Goal: Transaction & Acquisition: Download file/media

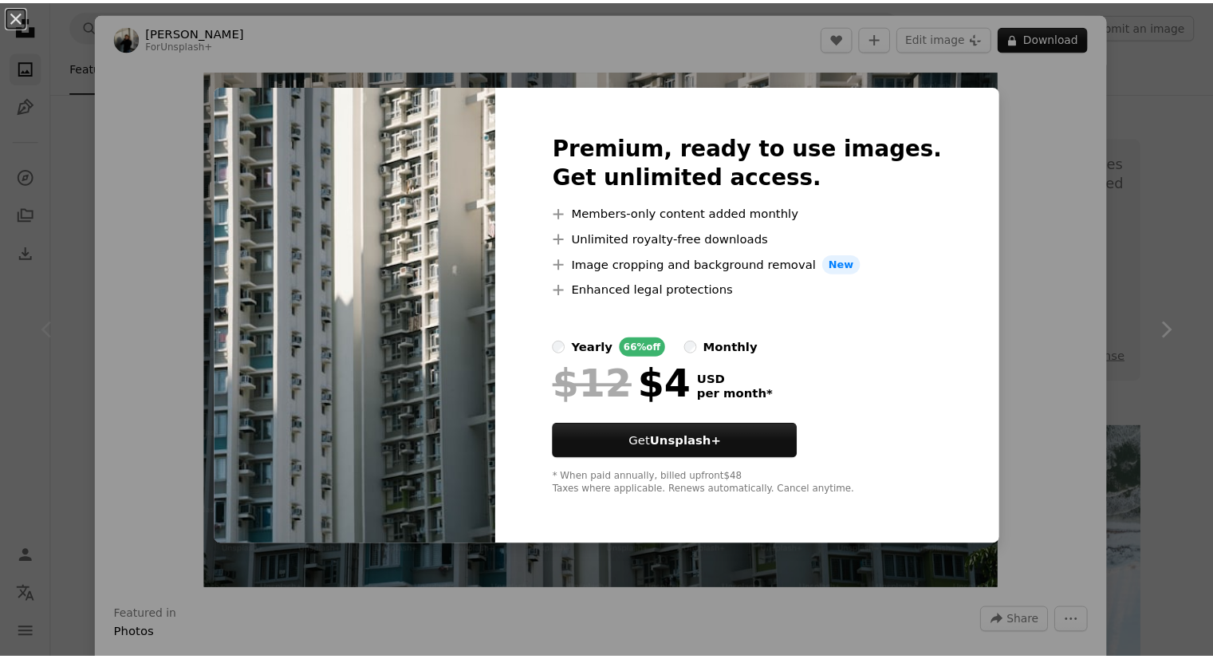
scroll to position [242, 0]
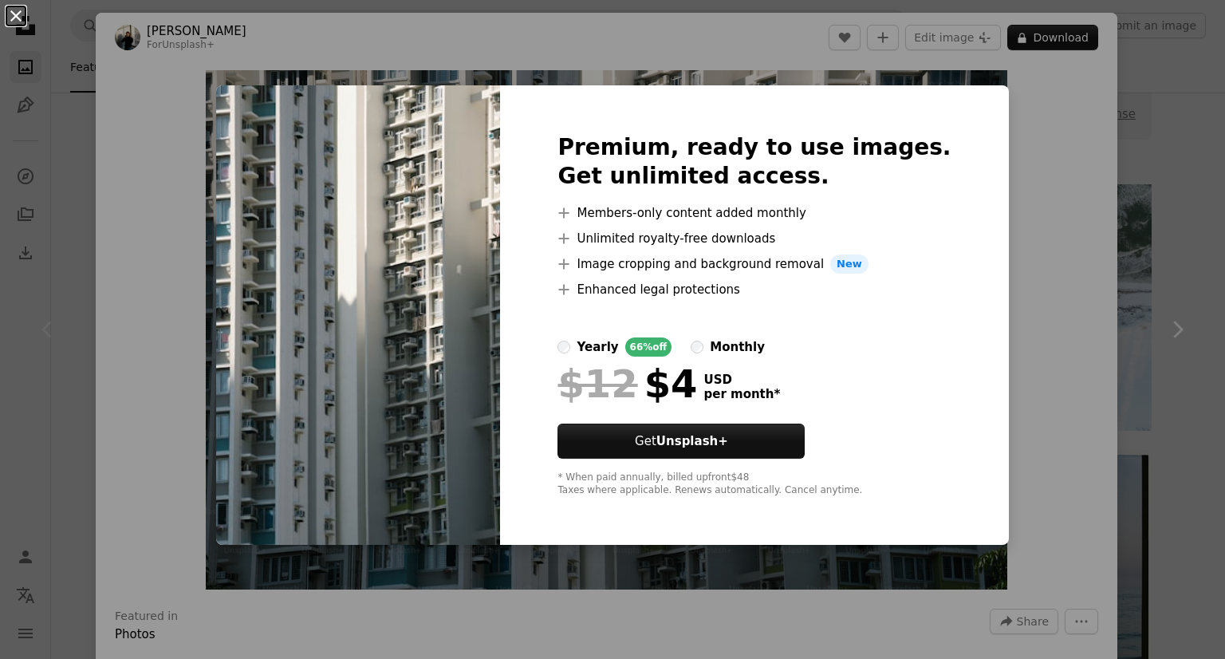
click at [22, 26] on button "An X shape" at bounding box center [15, 15] width 19 height 19
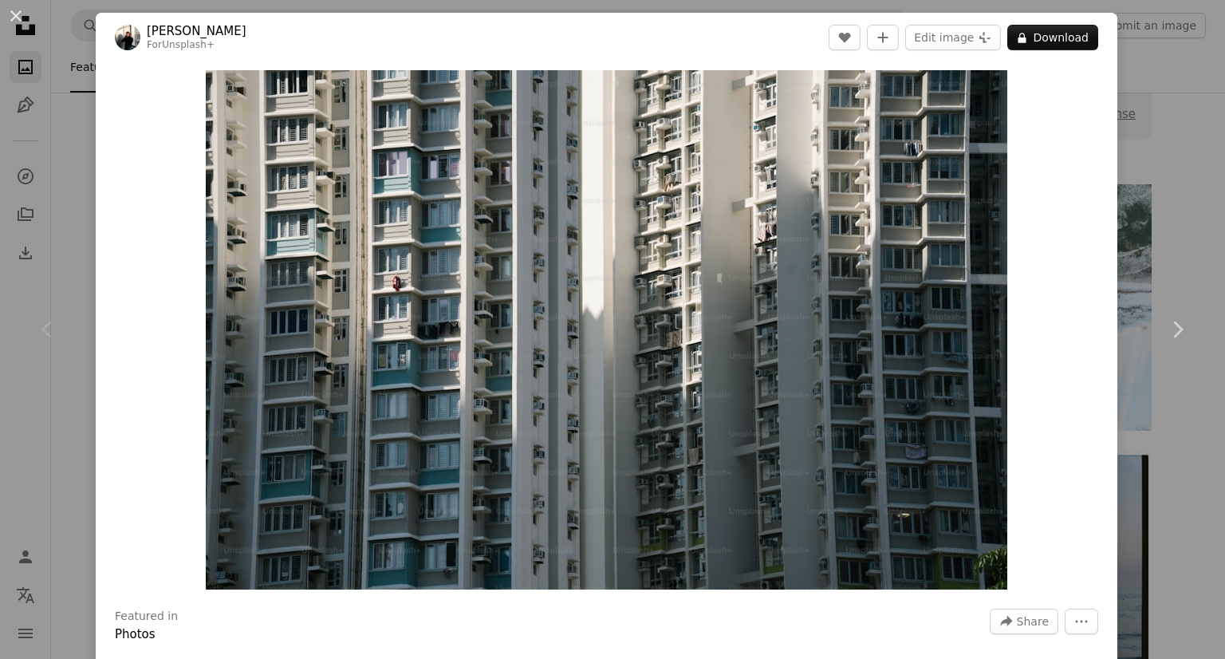
click at [22, 26] on button "An X shape" at bounding box center [15, 15] width 19 height 19
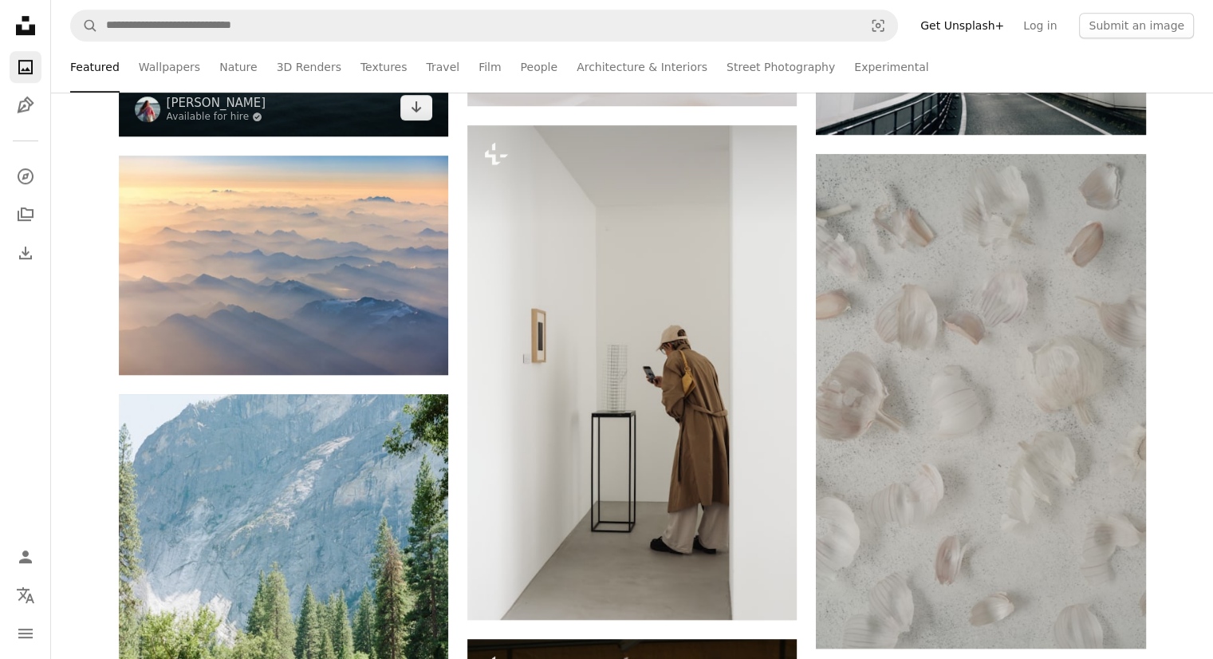
scroll to position [1016, 0]
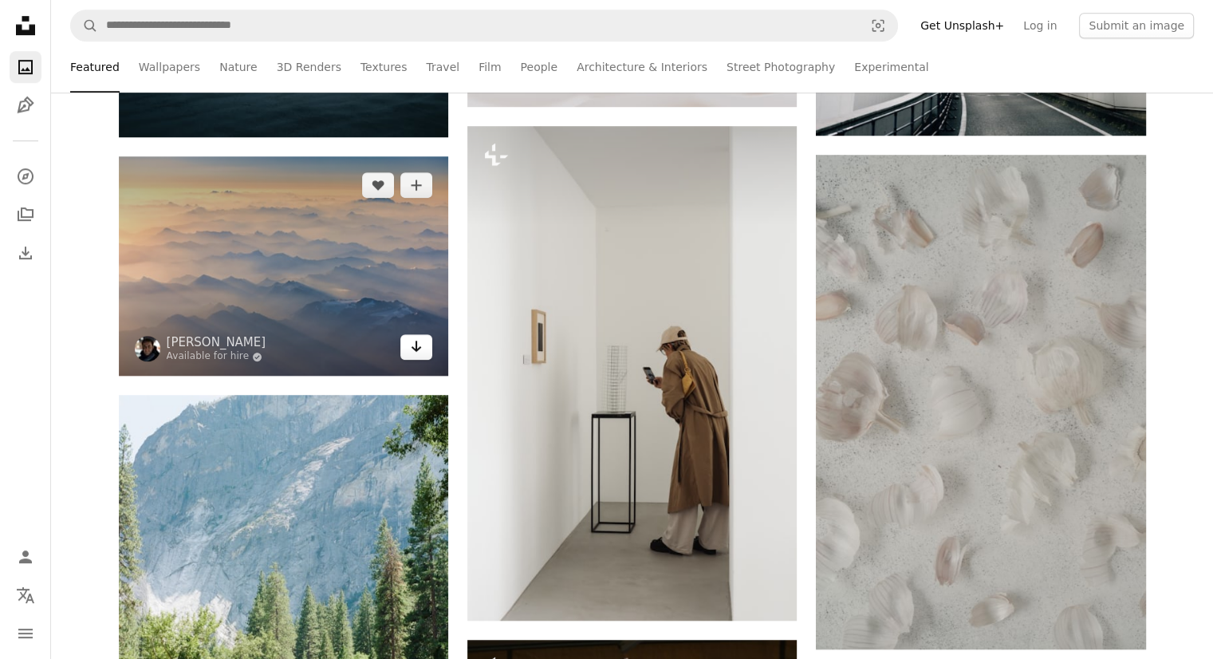
click at [428, 351] on link "Arrow pointing down" at bounding box center [416, 347] width 32 height 26
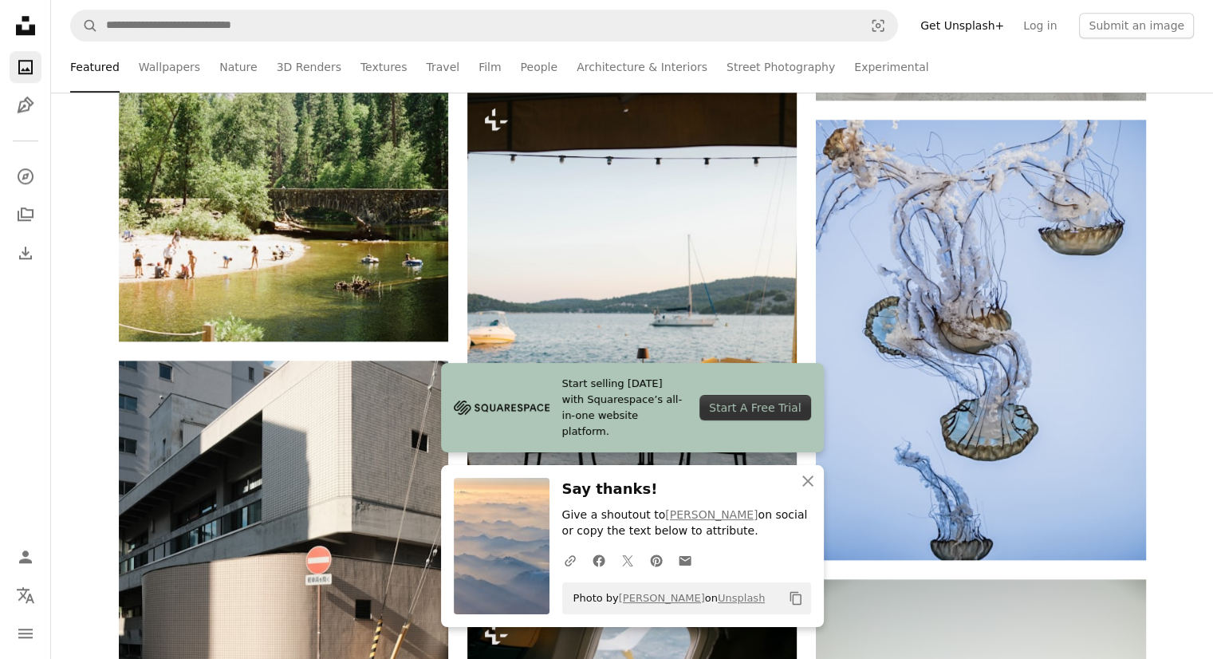
scroll to position [1728, 0]
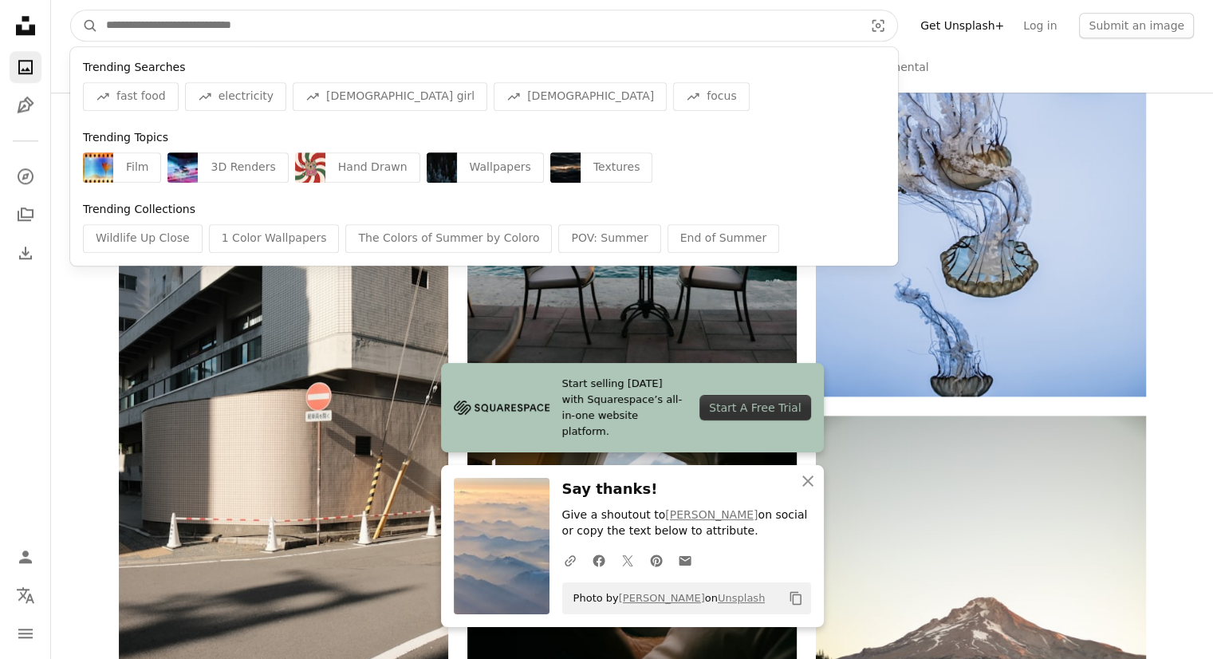
click at [256, 36] on input "Find visuals sitewide" at bounding box center [478, 25] width 761 height 30
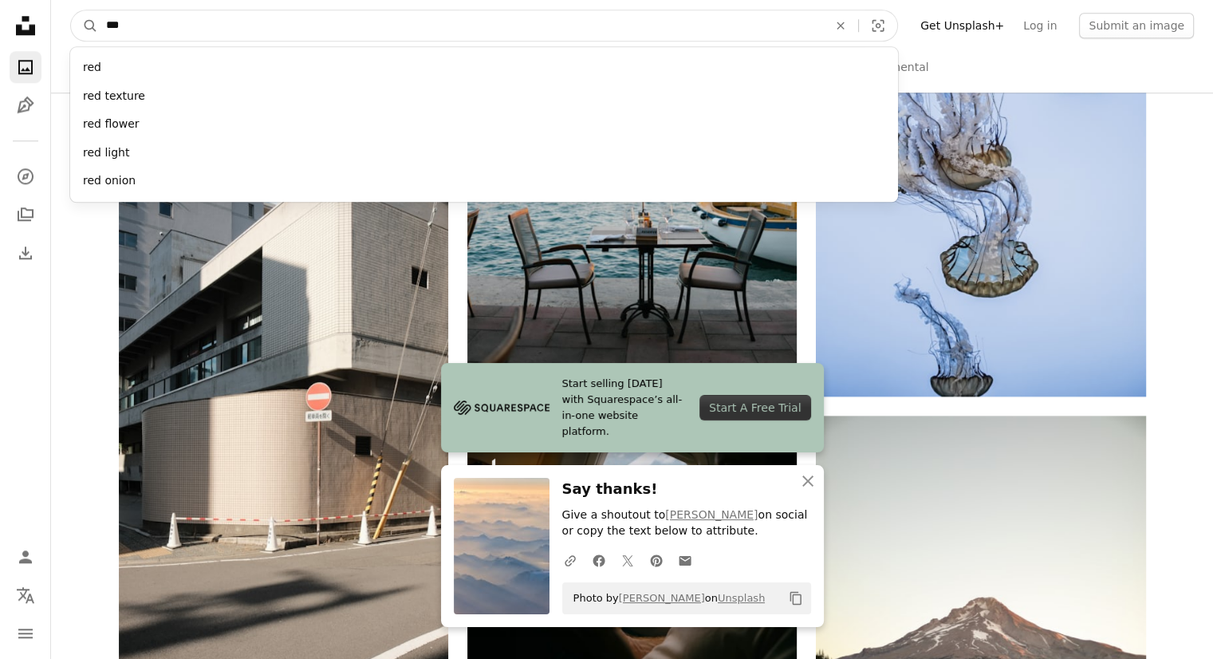
type input "***"
click at [71, 10] on button "A magnifying glass" at bounding box center [84, 25] width 27 height 30
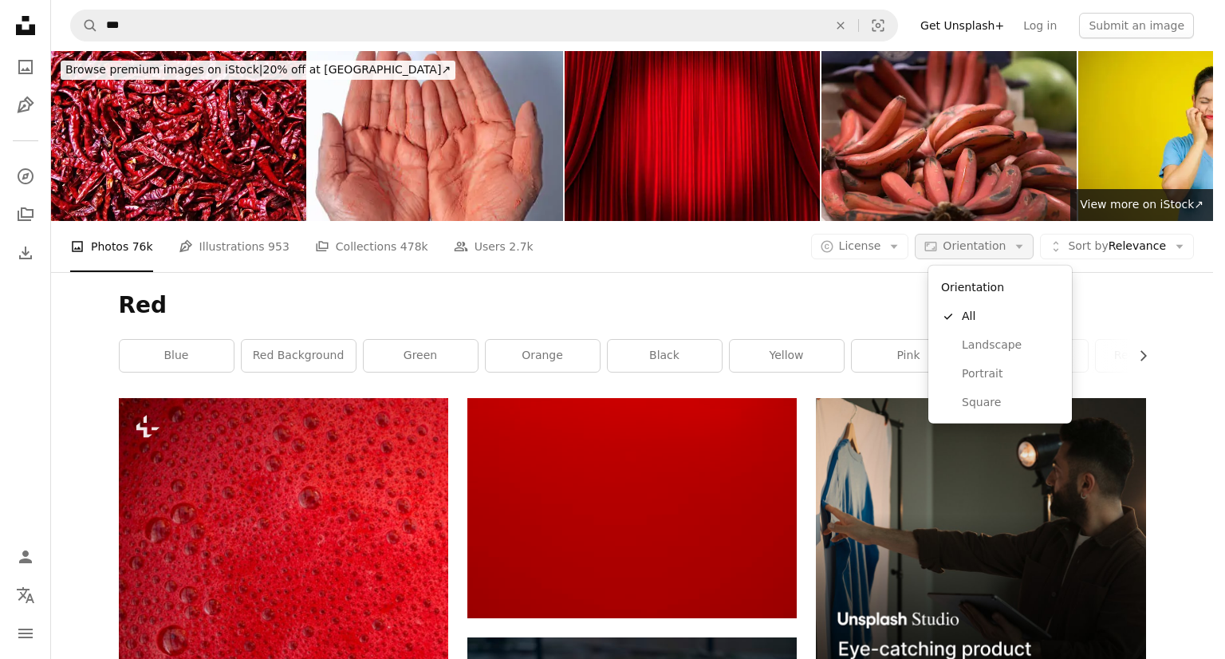
click at [966, 253] on span "Orientation" at bounding box center [973, 246] width 63 height 16
click at [1004, 350] on span "Landscape" at bounding box center [1009, 345] width 97 height 16
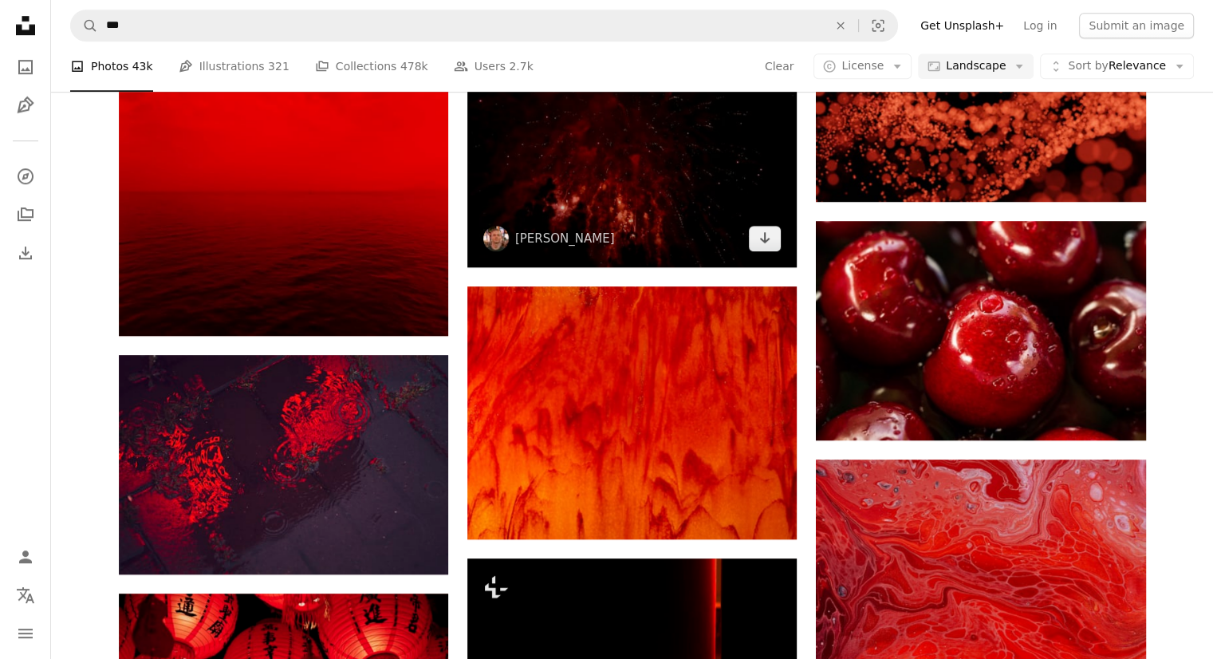
scroll to position [914, 0]
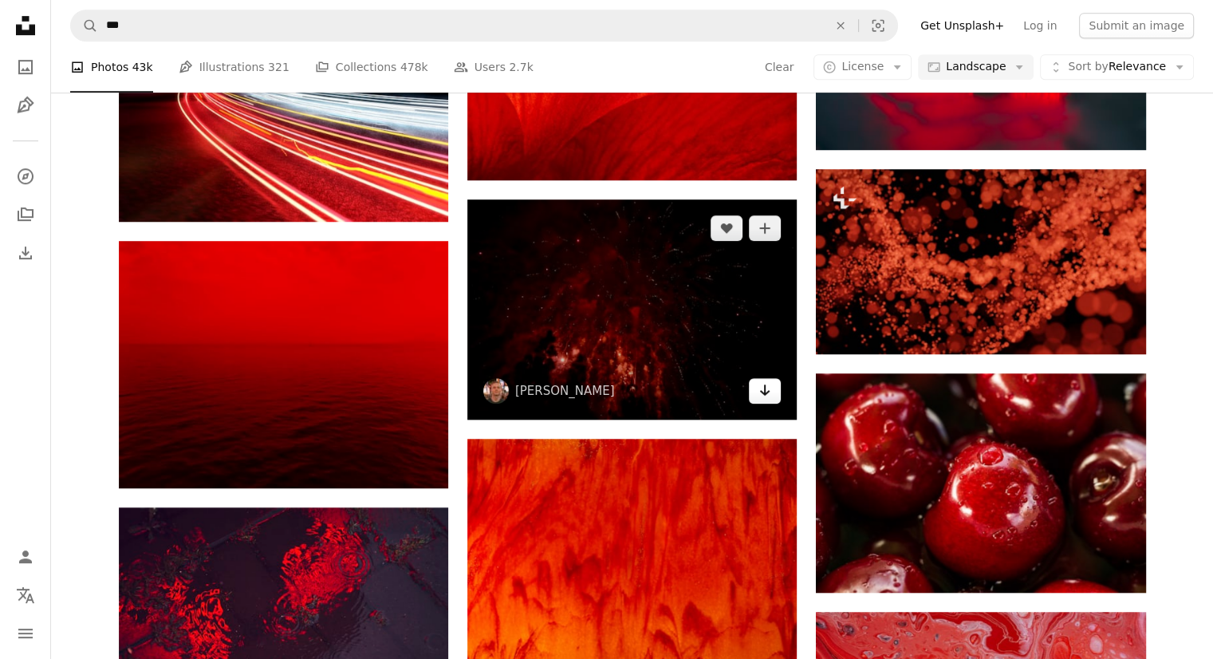
click at [769, 390] on icon "Download" at bounding box center [765, 389] width 10 height 11
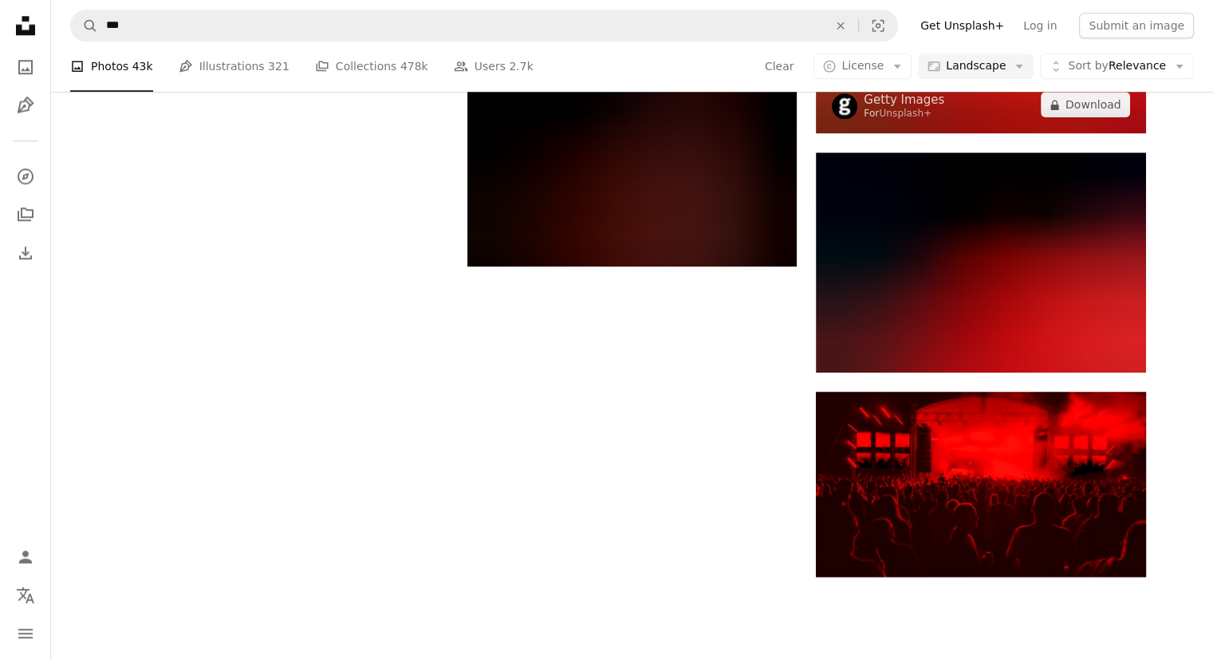
scroll to position [1590, 0]
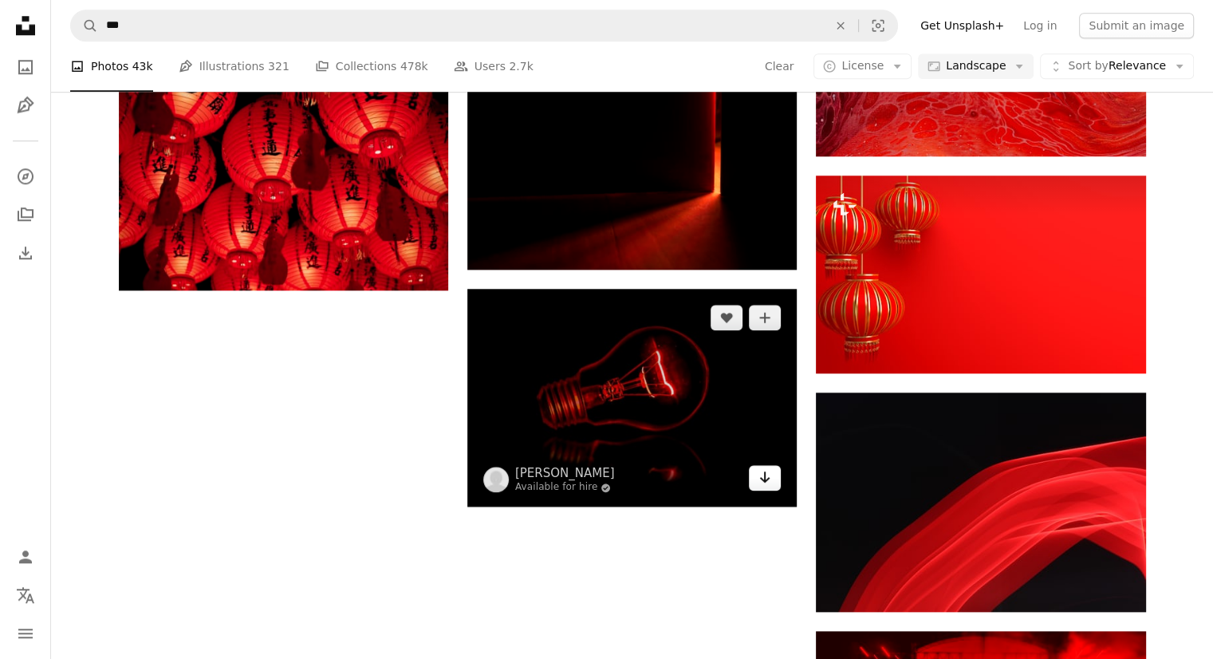
click at [769, 480] on icon "Arrow pointing down" at bounding box center [764, 476] width 13 height 19
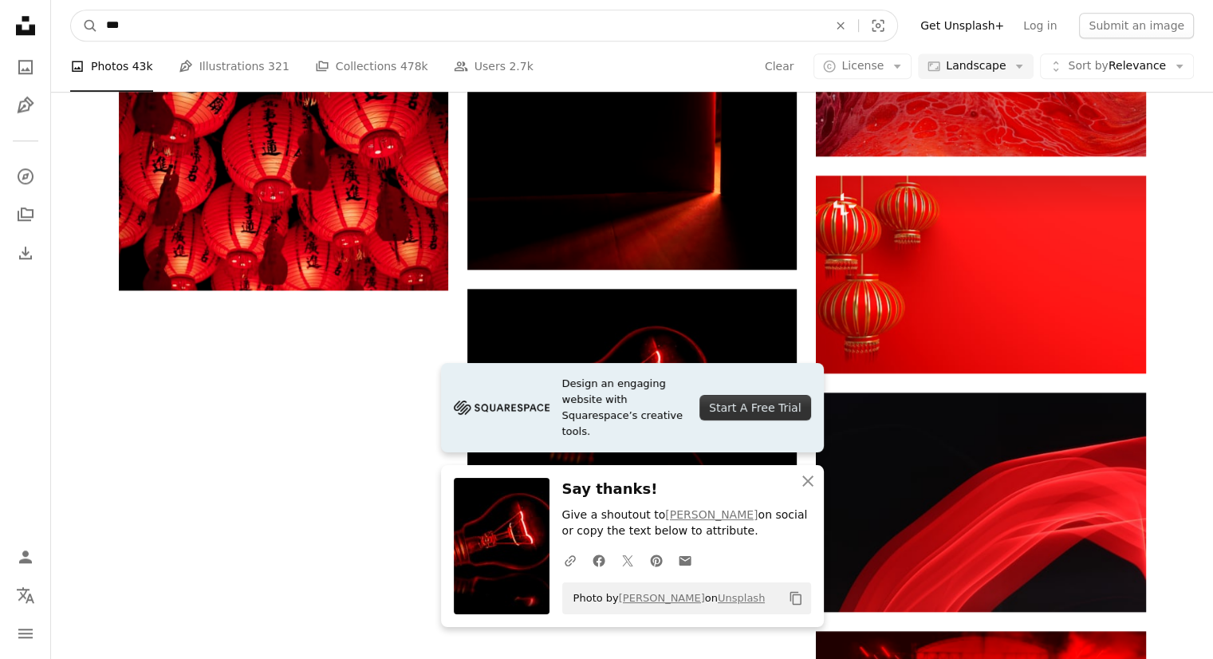
click at [103, 26] on input "***" at bounding box center [460, 25] width 725 height 30
type input "********"
click button "A magnifying glass" at bounding box center [84, 25] width 27 height 30
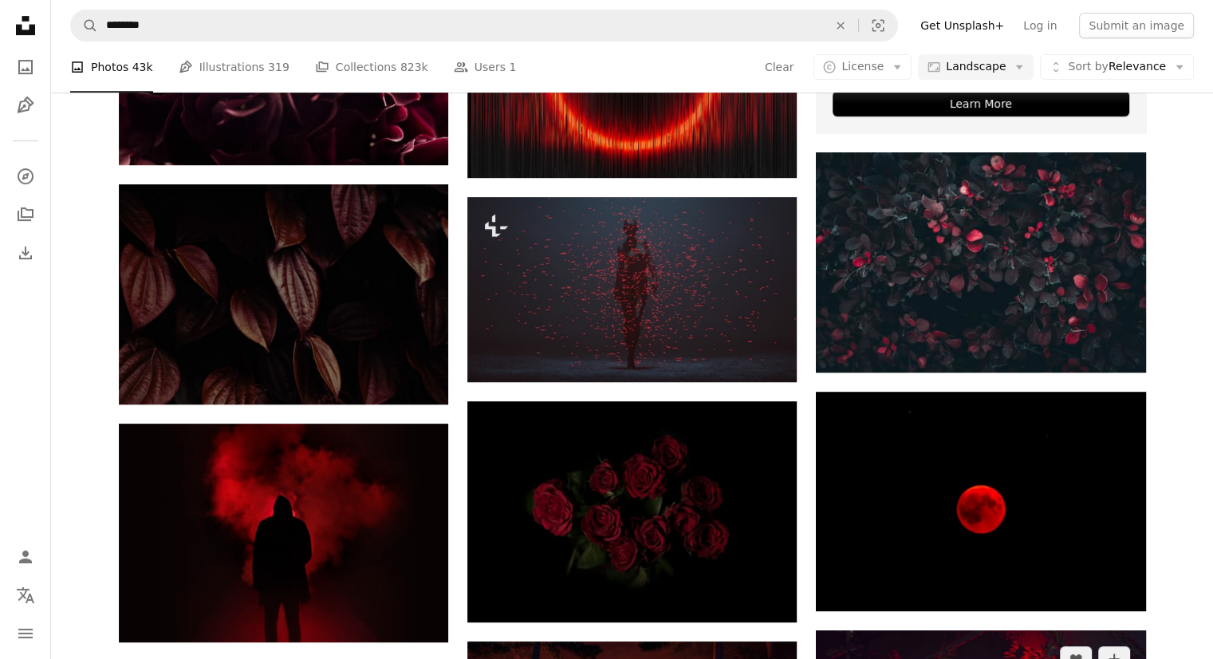
scroll to position [689, 0]
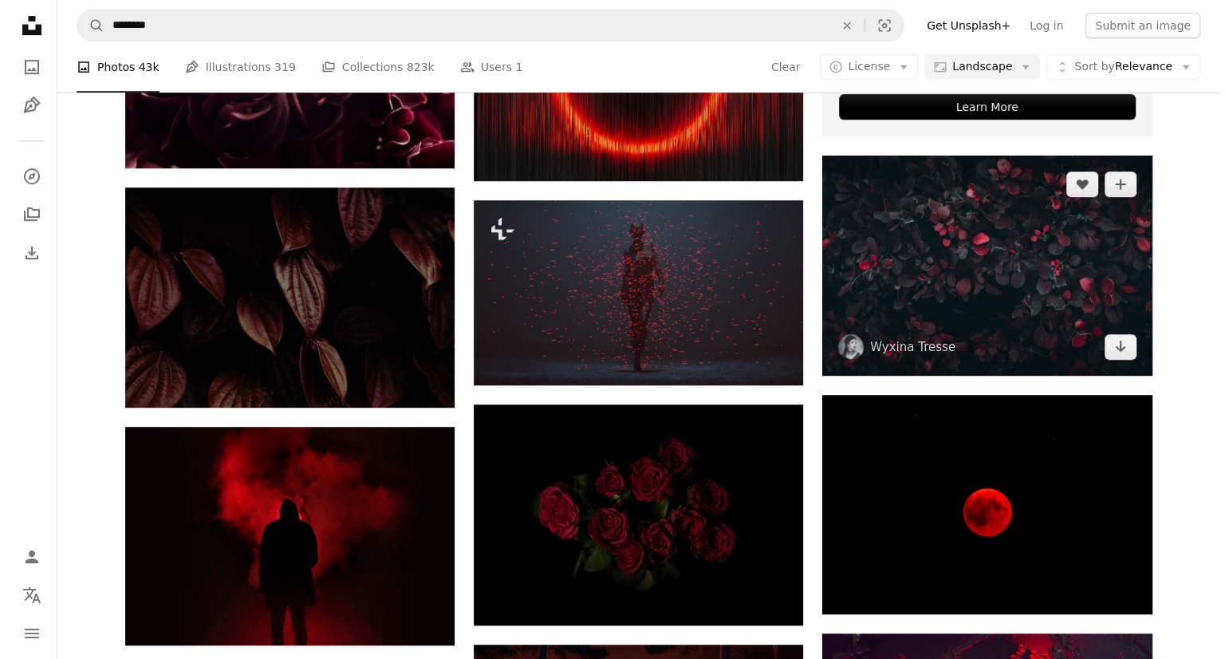
scroll to position [0, 0]
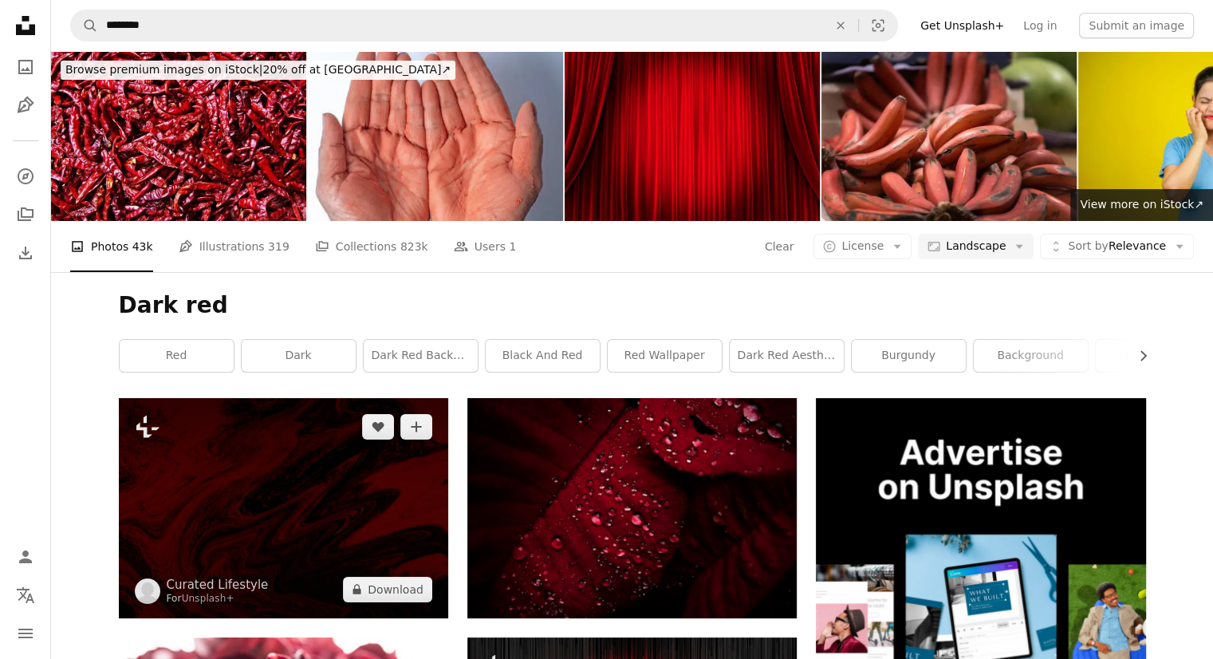
click at [410, 521] on img at bounding box center [283, 507] width 329 height 219
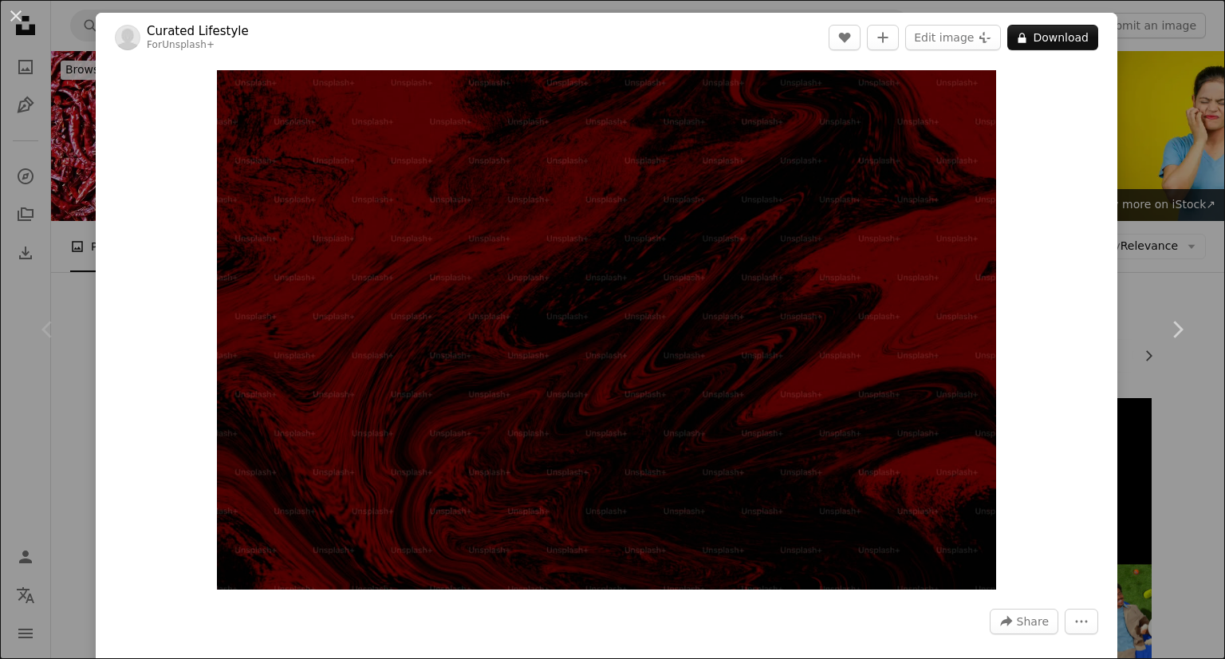
click at [88, 203] on div "An X shape Chevron left Chevron right Curated Lifestyle For Unsplash+ A heart A…" at bounding box center [612, 329] width 1225 height 659
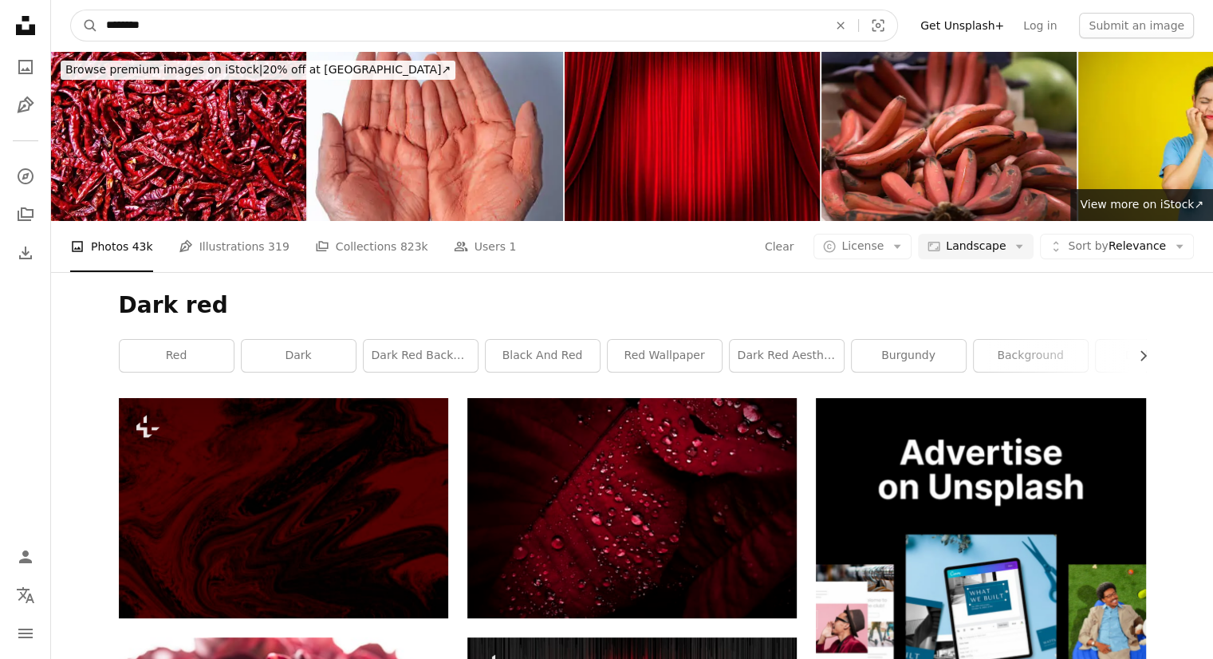
click at [482, 26] on input "********" at bounding box center [460, 25] width 725 height 30
click at [858, 22] on icon "An X shape" at bounding box center [840, 25] width 35 height 13
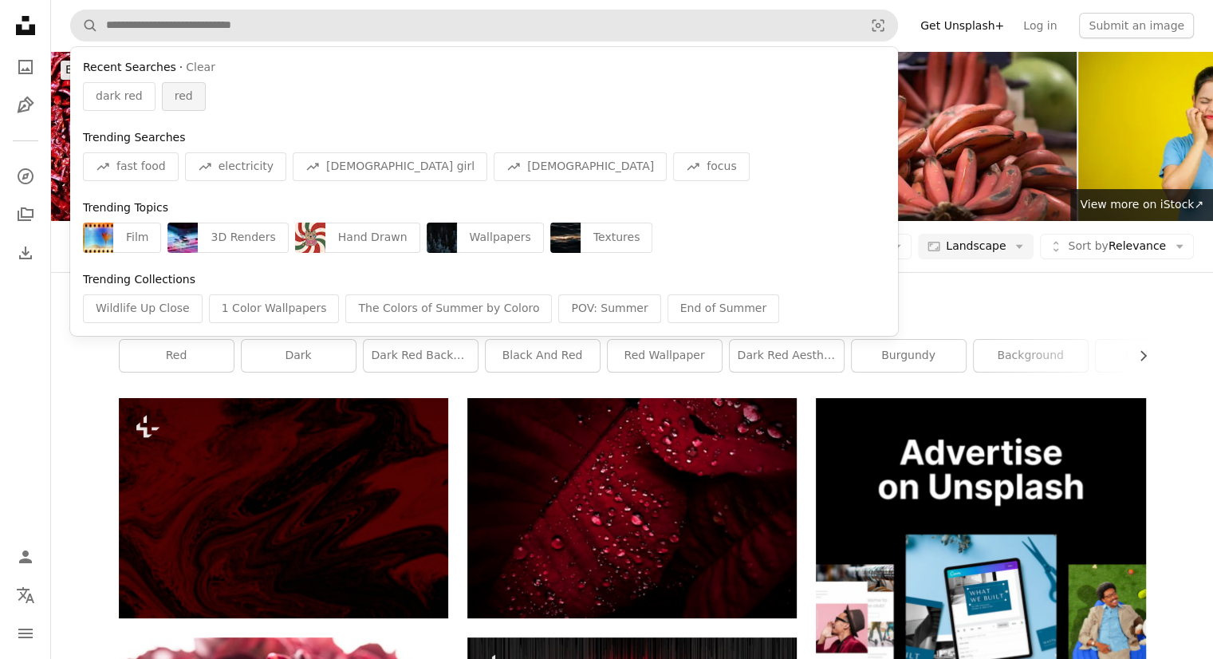
click at [185, 92] on div "red" at bounding box center [184, 96] width 44 height 29
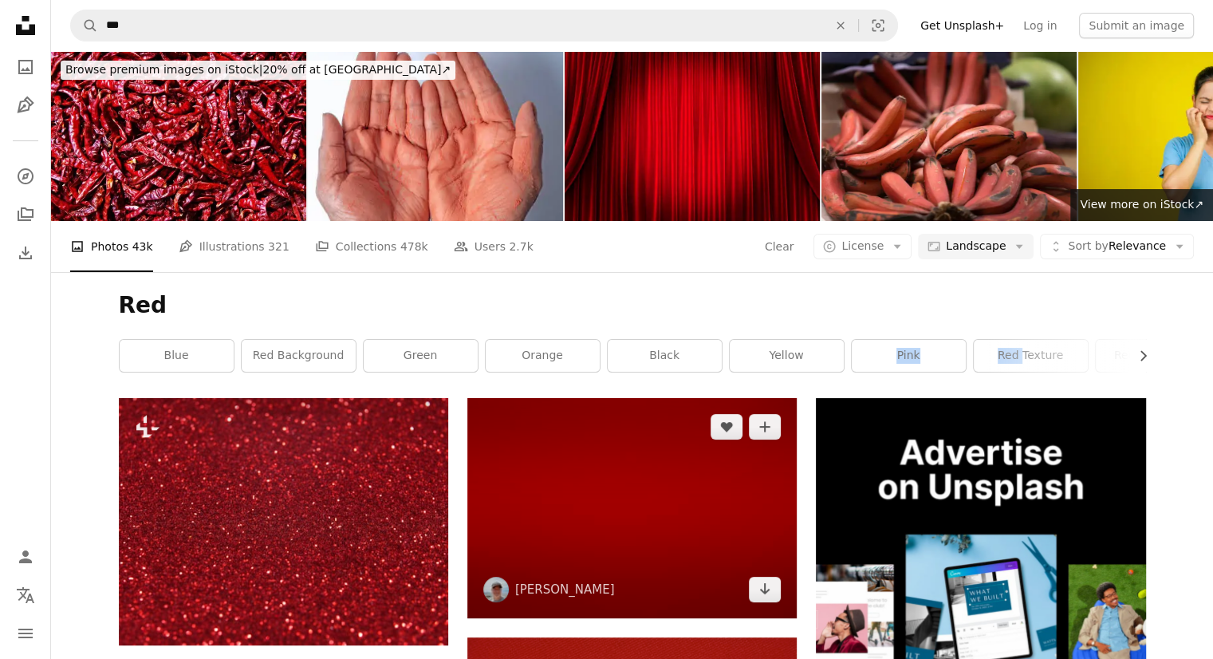
drag, startPoint x: 1021, startPoint y: 336, endPoint x: 763, endPoint y: 403, distance: 266.8
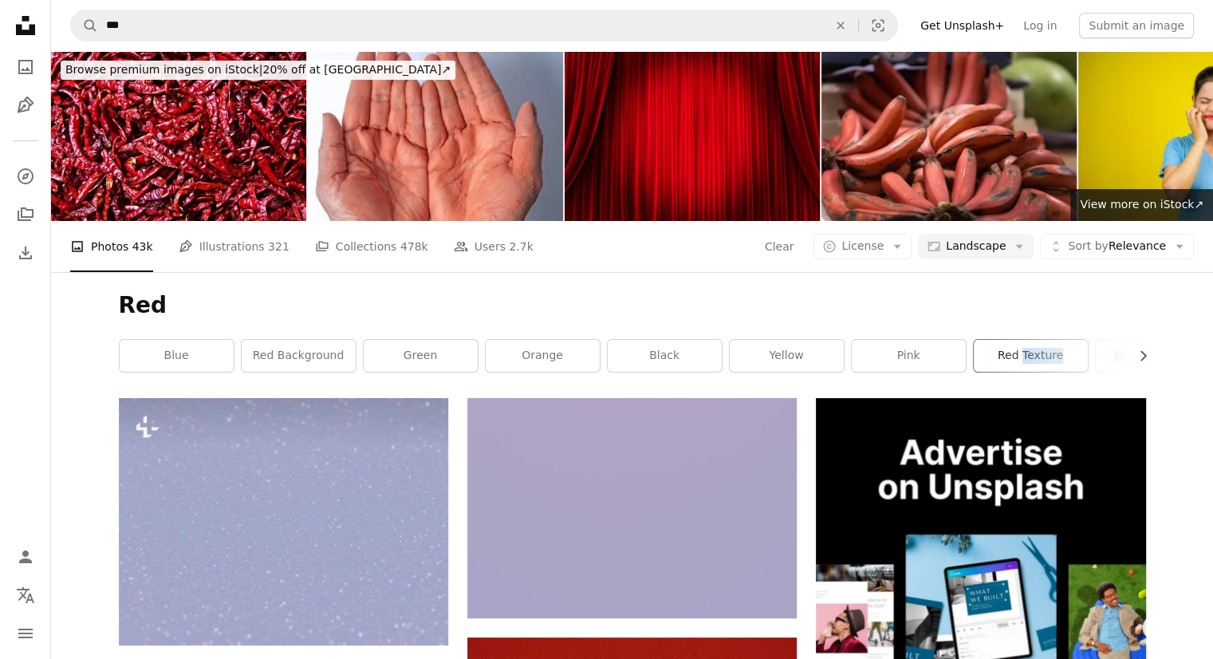
click at [987, 349] on link "red texture" at bounding box center [1030, 356] width 114 height 32
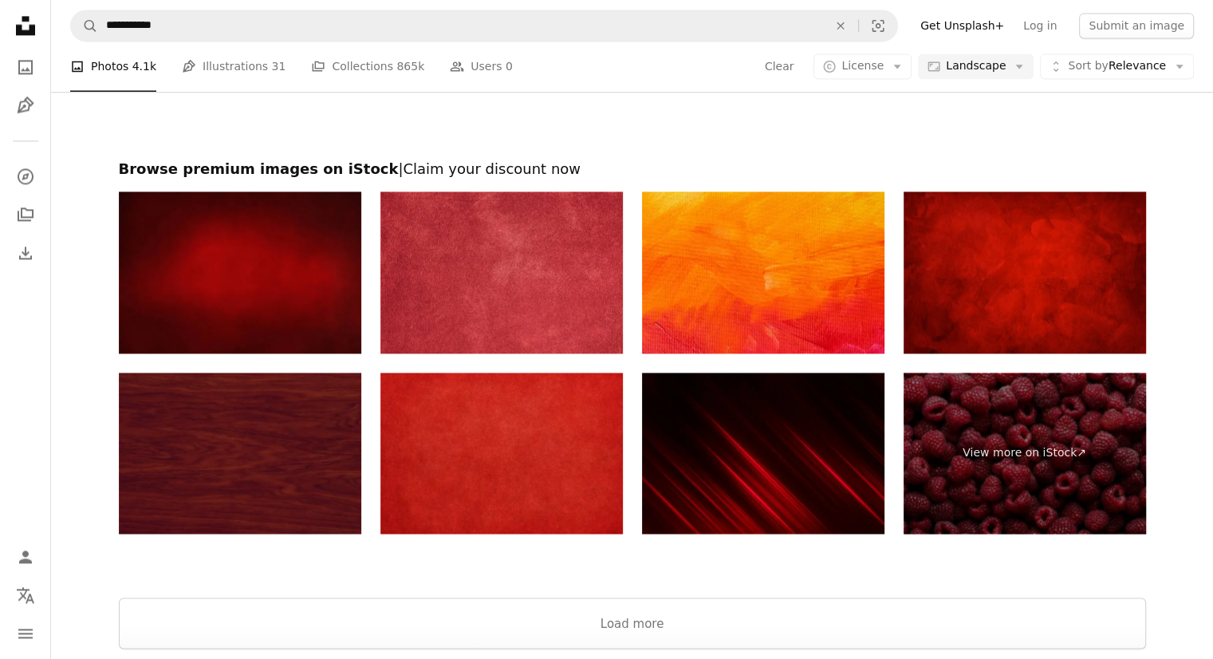
scroll to position [2420, 0]
